Goal: Find specific page/section: Find specific page/section

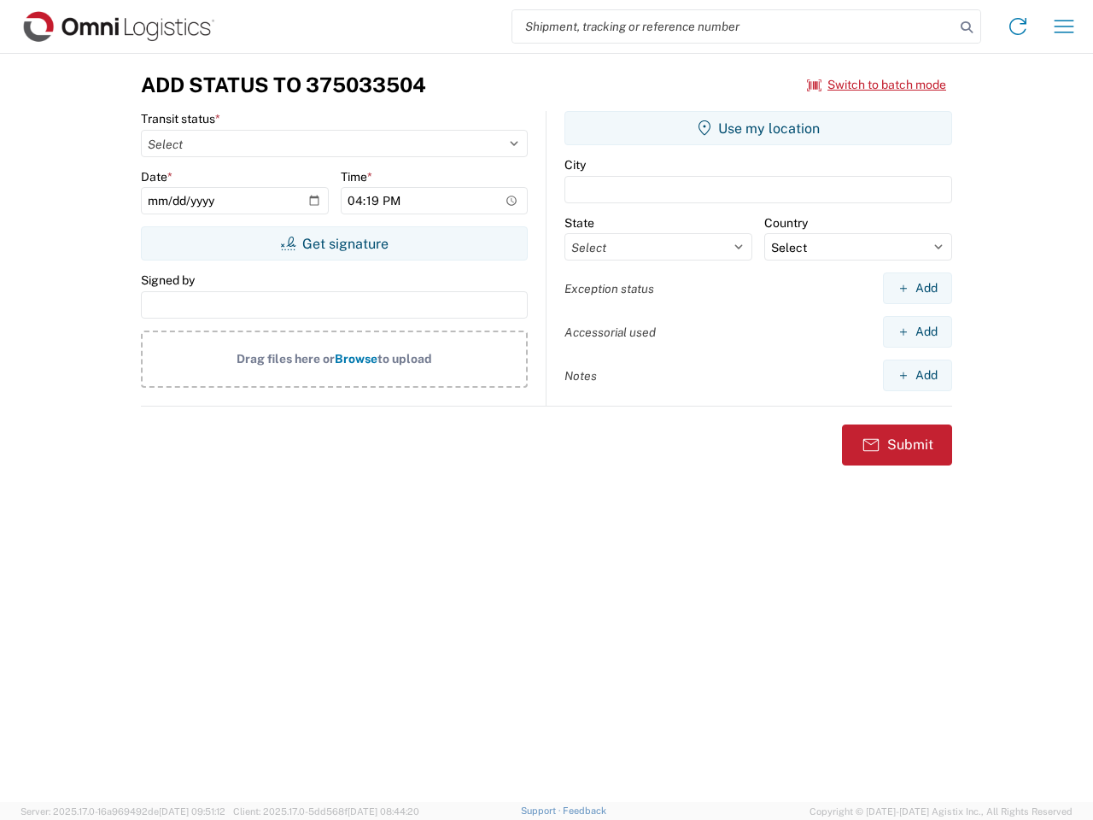
click at [734, 26] on input "search" at bounding box center [734, 26] width 442 height 32
click at [967, 27] on icon at bounding box center [967, 27] width 24 height 24
click at [1018, 26] on icon at bounding box center [1018, 26] width 27 height 27
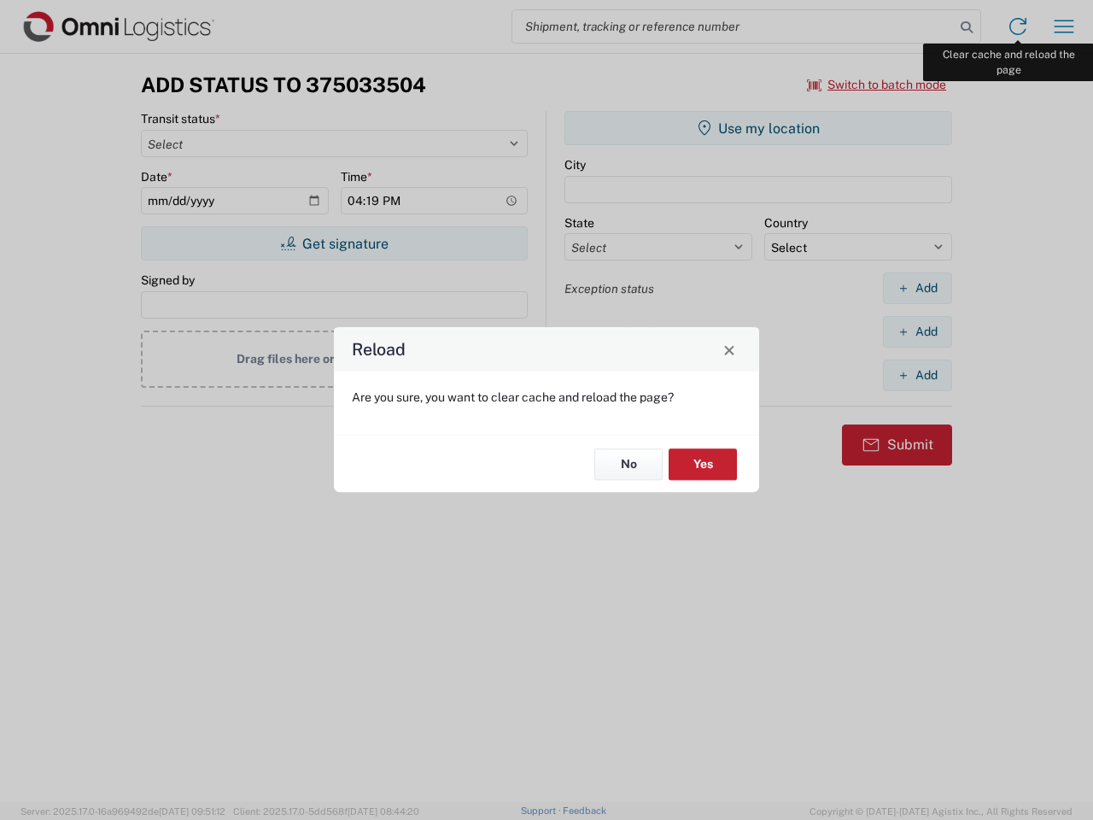
click at [1064, 26] on div "Reload Are you sure, you want to clear cache and reload the page? No Yes" at bounding box center [546, 410] width 1093 height 820
click at [877, 85] on div "Reload Are you sure, you want to clear cache and reload the page? No Yes" at bounding box center [546, 410] width 1093 height 820
click at [334, 243] on div "Reload Are you sure, you want to clear cache and reload the page? No Yes" at bounding box center [546, 410] width 1093 height 820
click at [759, 128] on div "Reload Are you sure, you want to clear cache and reload the page? No Yes" at bounding box center [546, 410] width 1093 height 820
click at [917, 288] on div "Reload Are you sure, you want to clear cache and reload the page? No Yes" at bounding box center [546, 410] width 1093 height 820
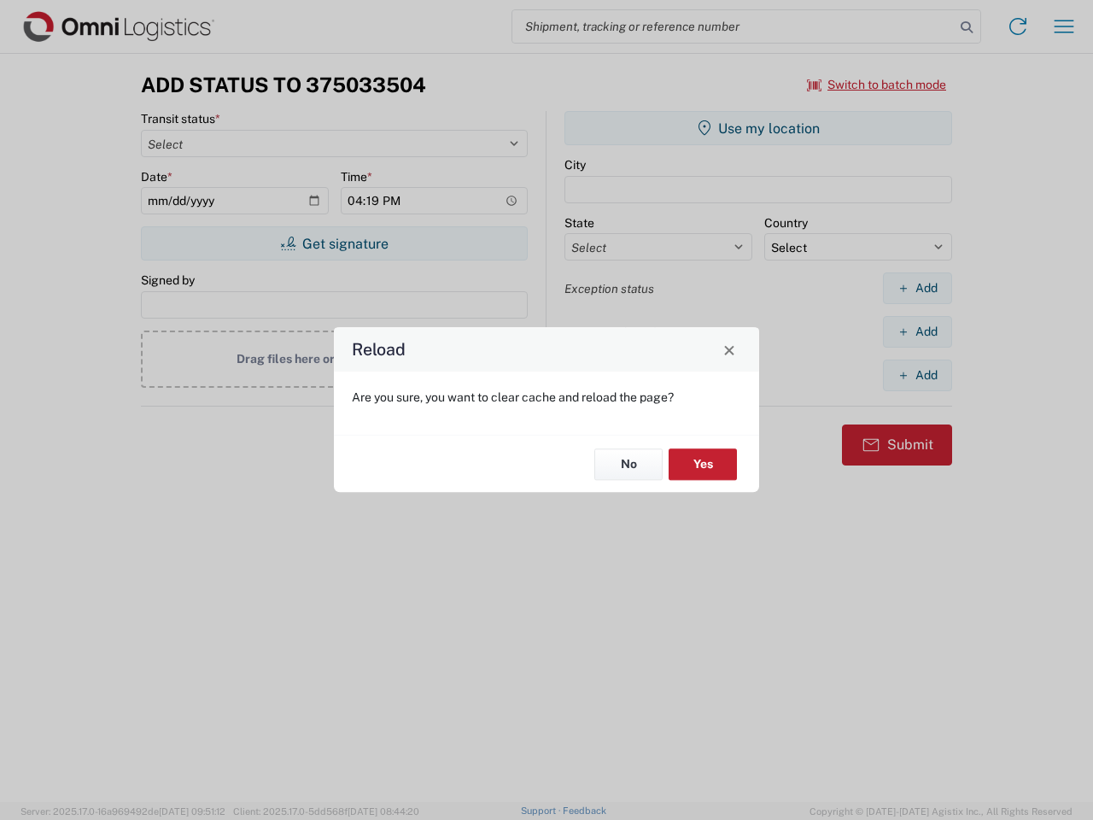
click at [917, 331] on div "Reload Are you sure, you want to clear cache and reload the page? No Yes" at bounding box center [546, 410] width 1093 height 820
click at [917, 375] on div "Reload Are you sure, you want to clear cache and reload the page? No Yes" at bounding box center [546, 410] width 1093 height 820
